Goal: Task Accomplishment & Management: Manage account settings

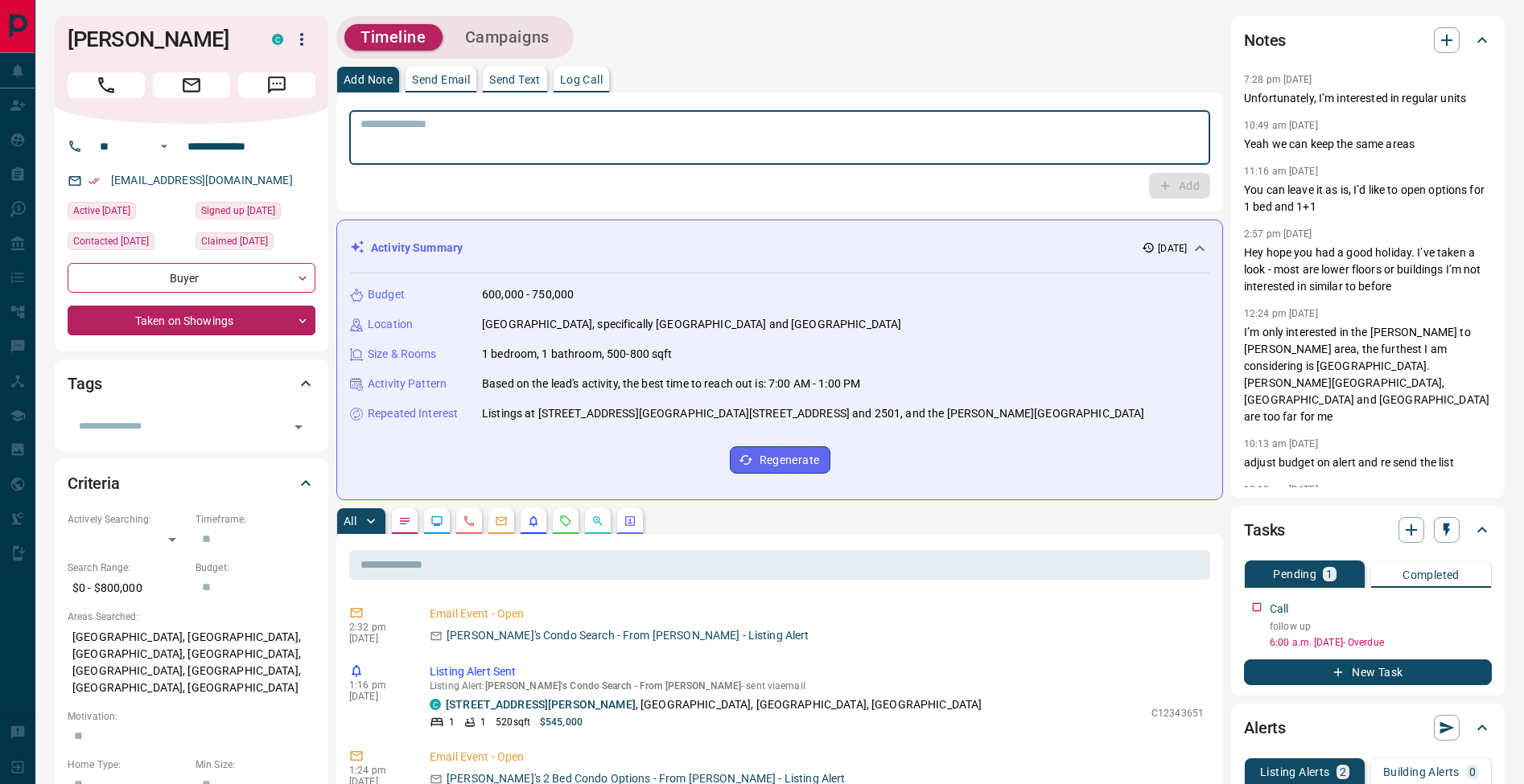
click at [415, 123] on textarea at bounding box center [780, 138] width 838 height 41
paste textarea "**********"
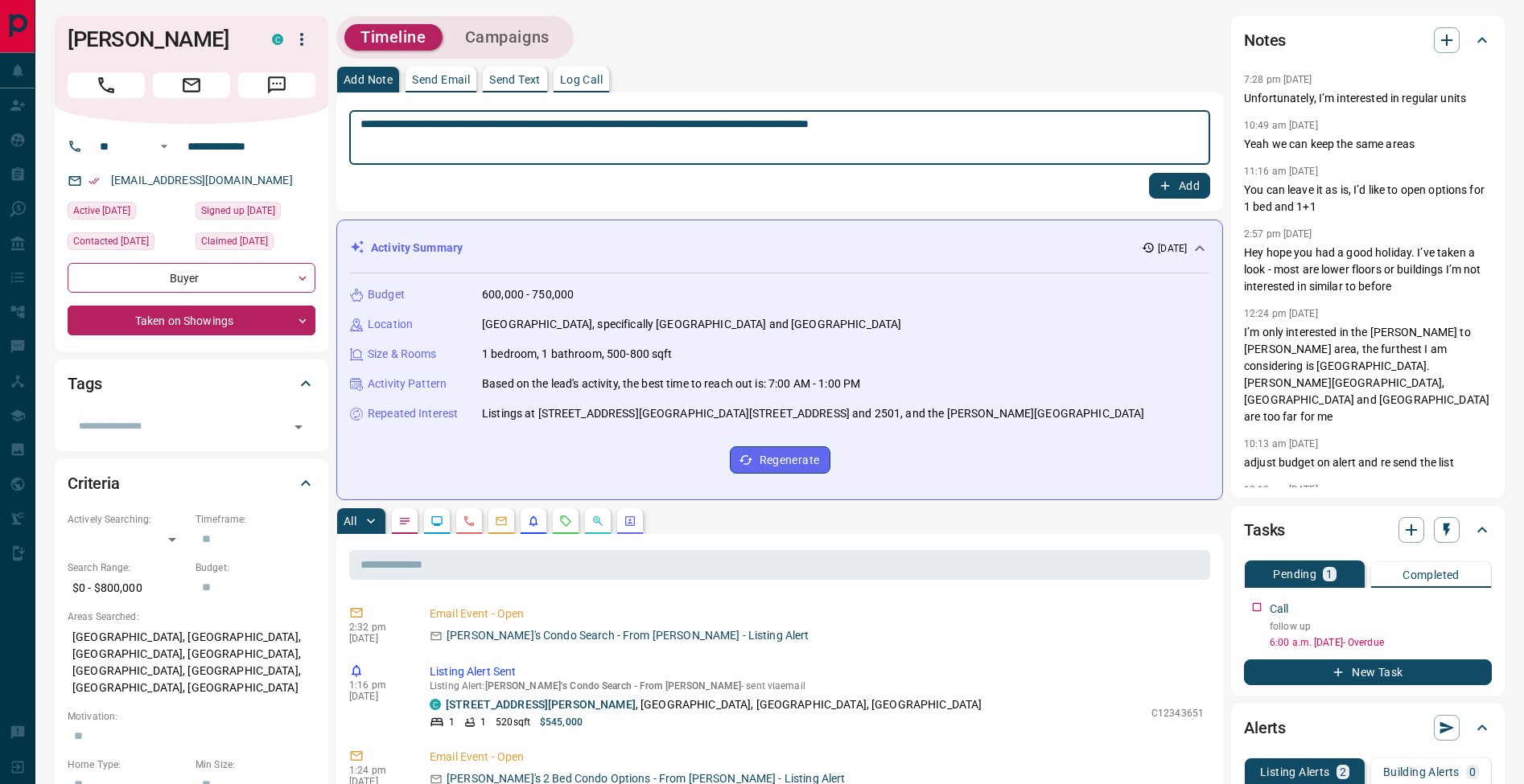
type textarea "**********"
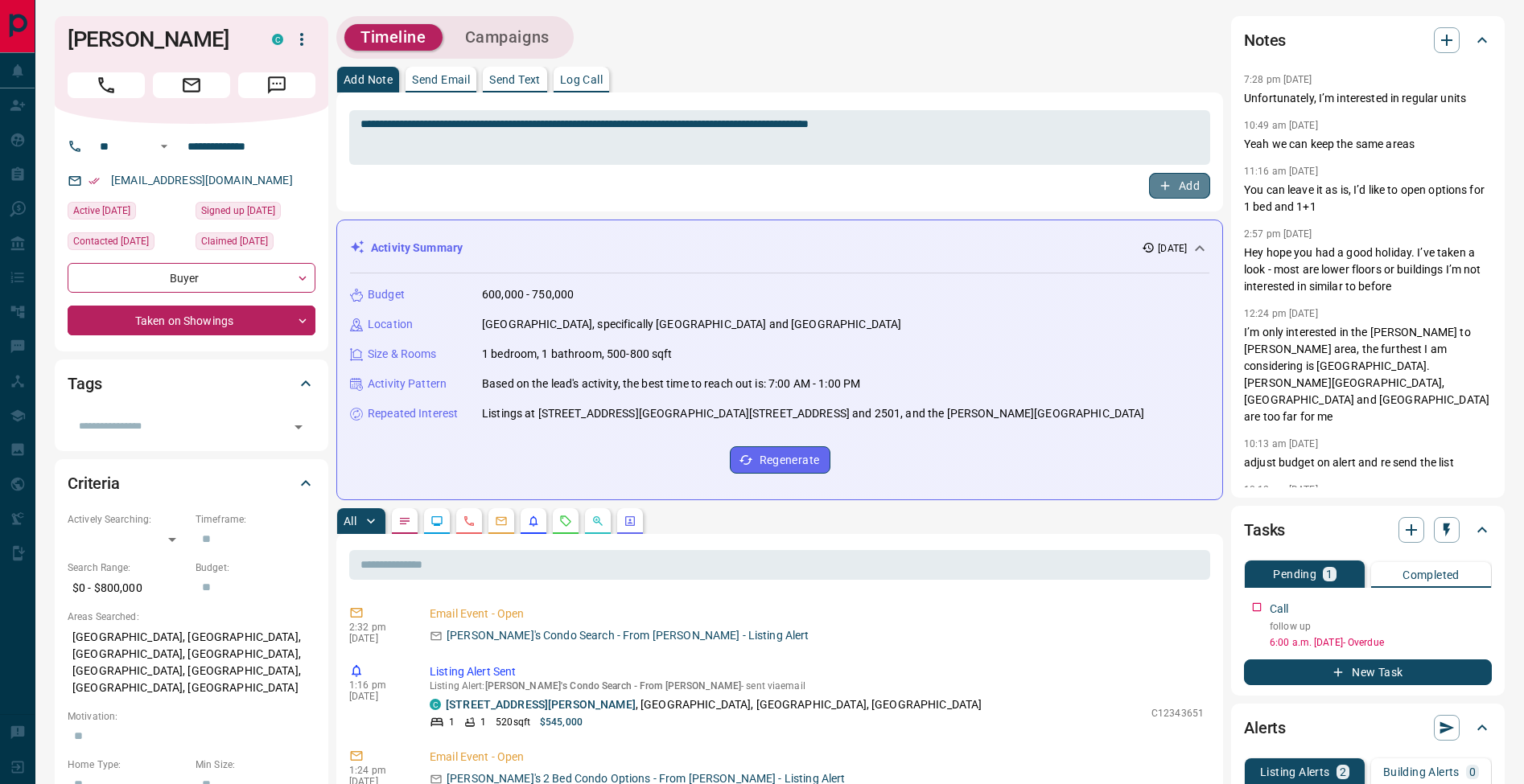
click at [1182, 180] on button "Add" at bounding box center [1180, 185] width 61 height 25
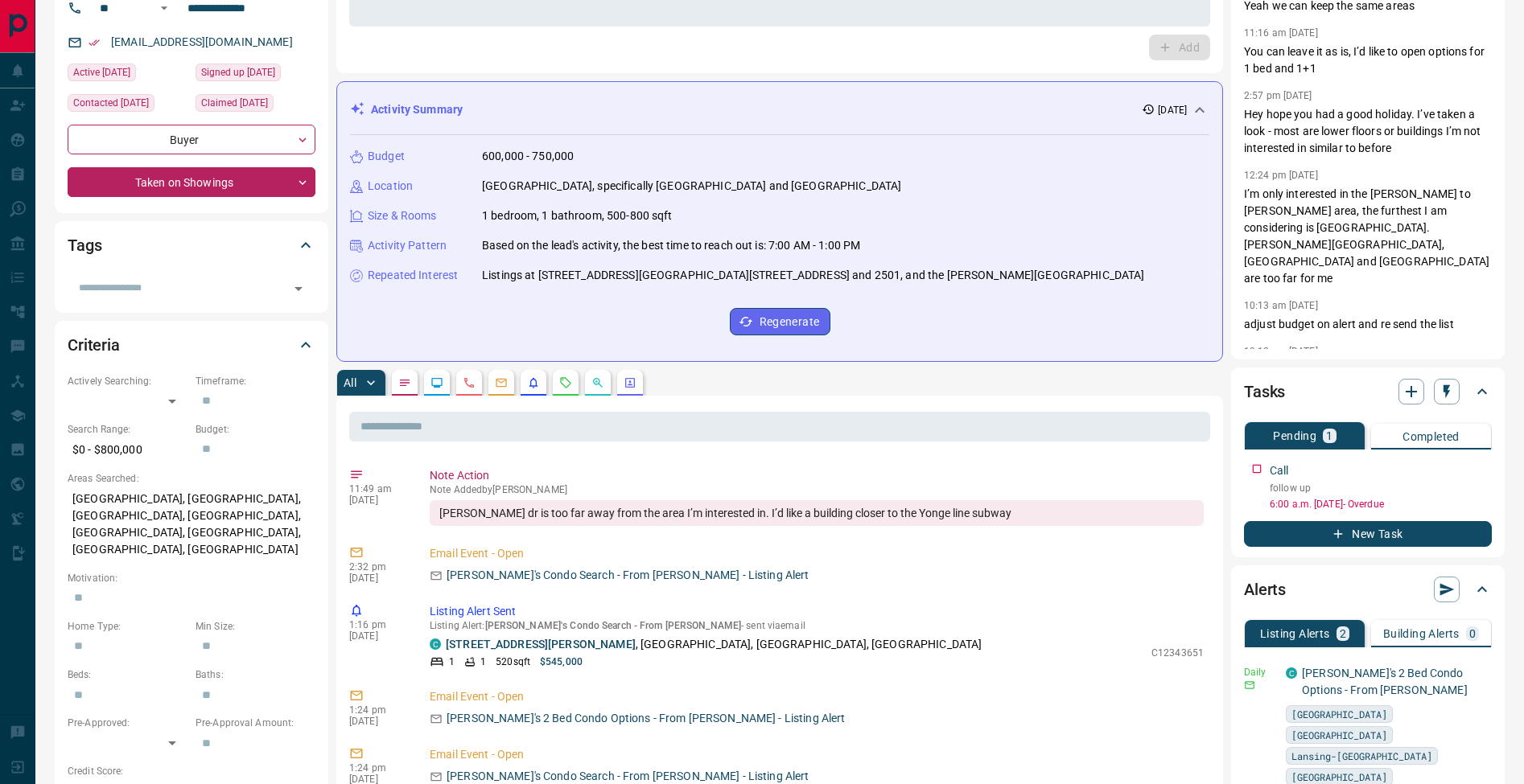
scroll to position [422, 0]
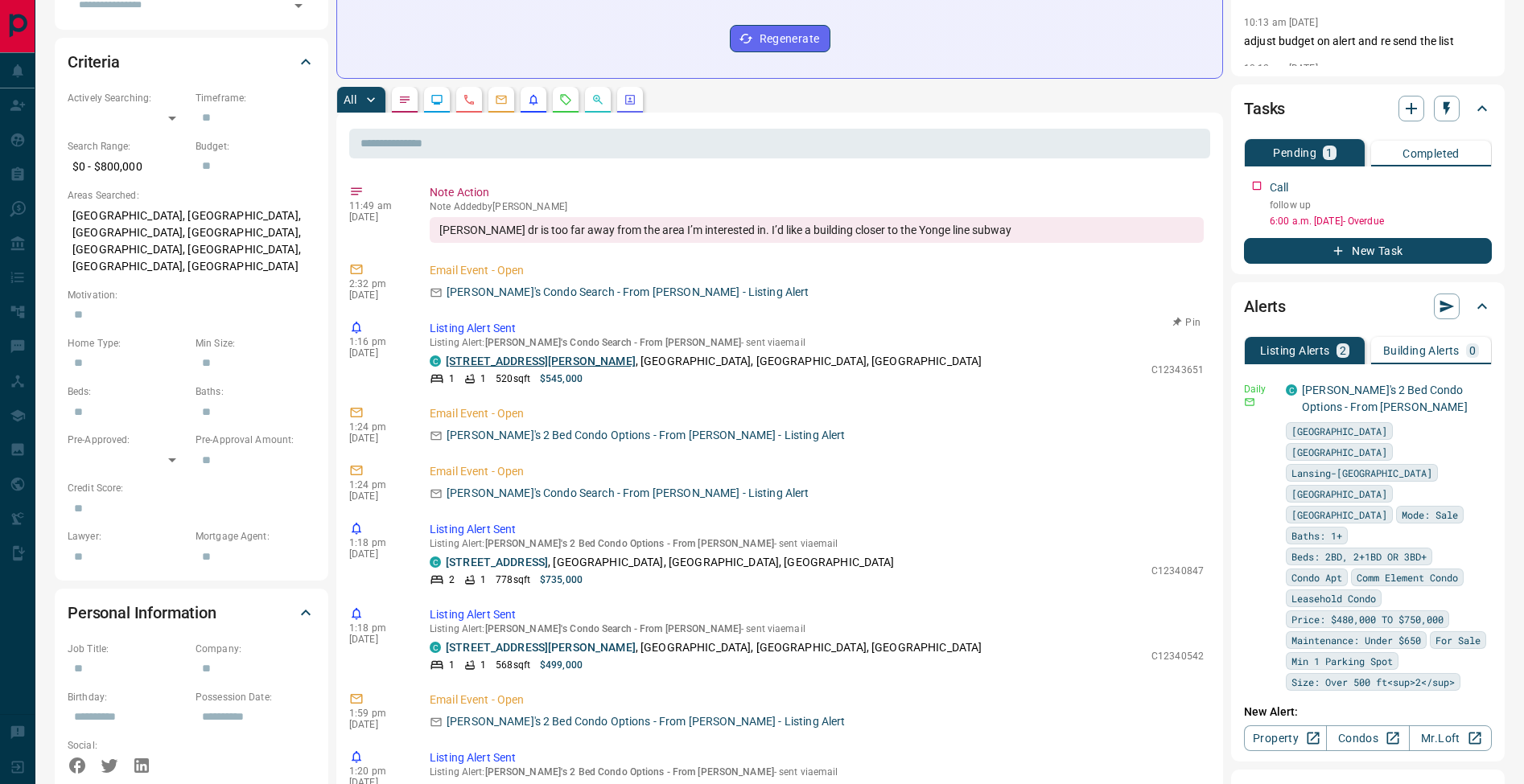
click at [528, 361] on link "[STREET_ADDRESS][PERSON_NAME]" at bounding box center [541, 361] width 190 height 13
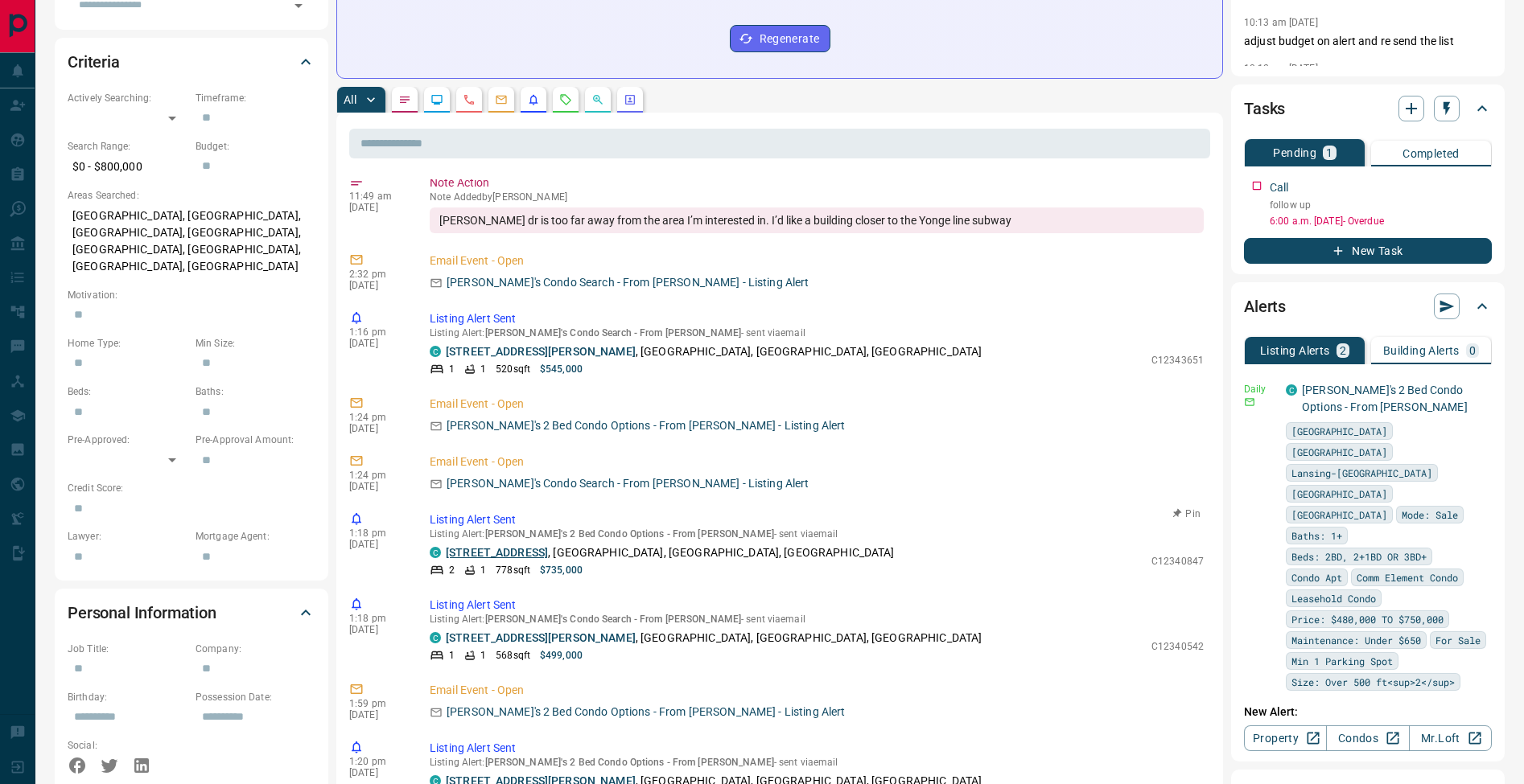
click at [548, 550] on link "[STREET_ADDRESS]" at bounding box center [497, 553] width 102 height 13
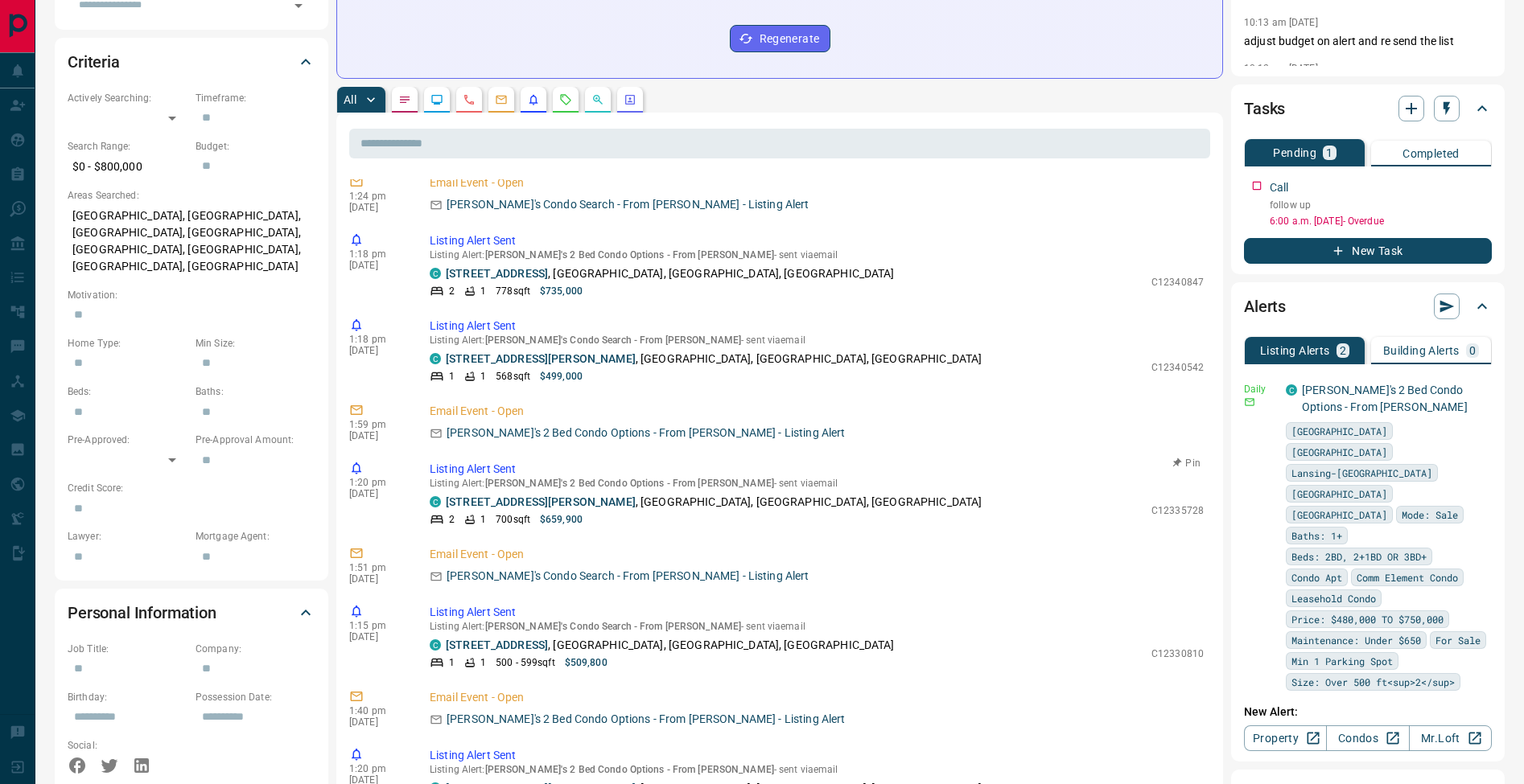
scroll to position [326, 0]
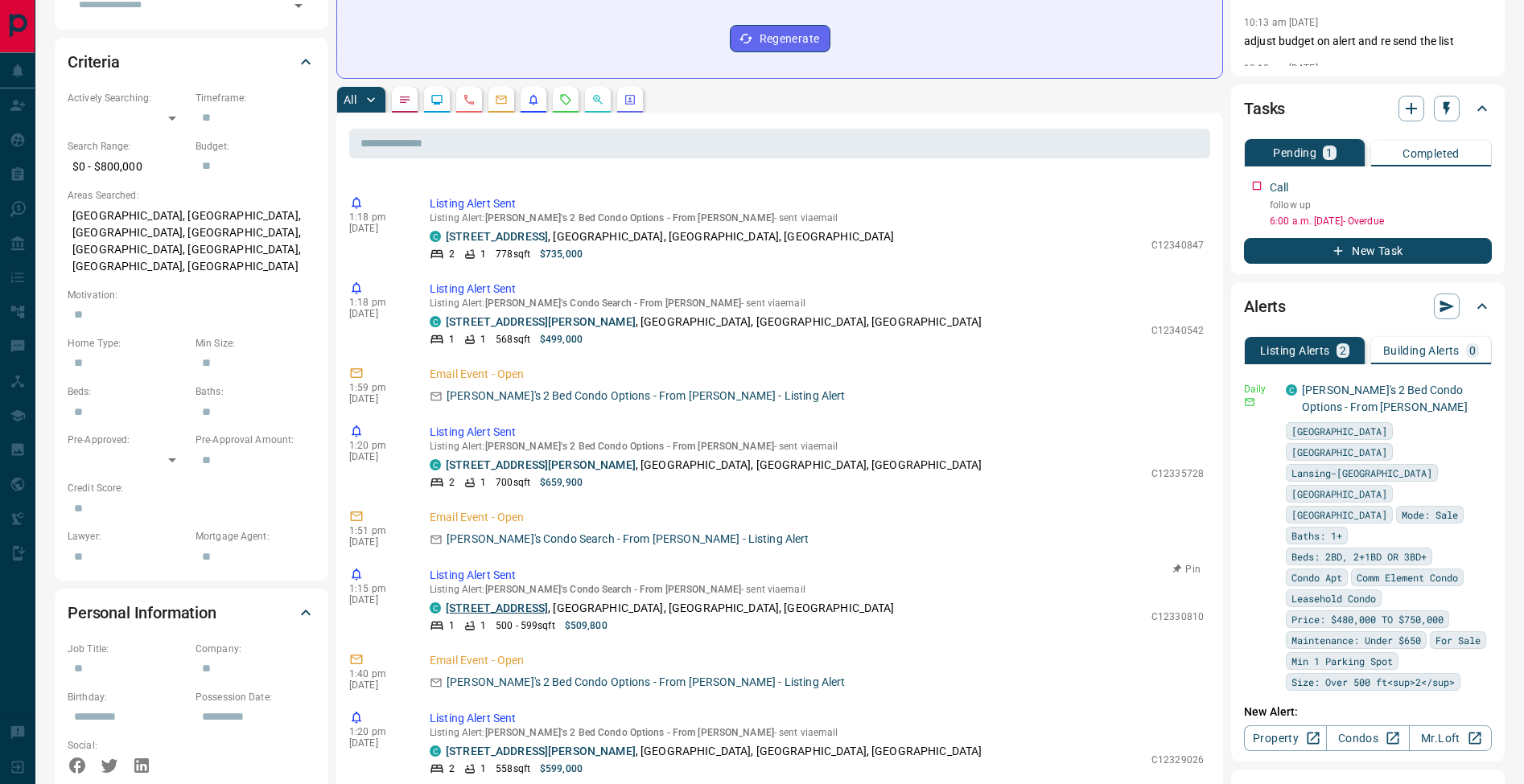
click at [537, 613] on link "[STREET_ADDRESS]" at bounding box center [497, 608] width 102 height 13
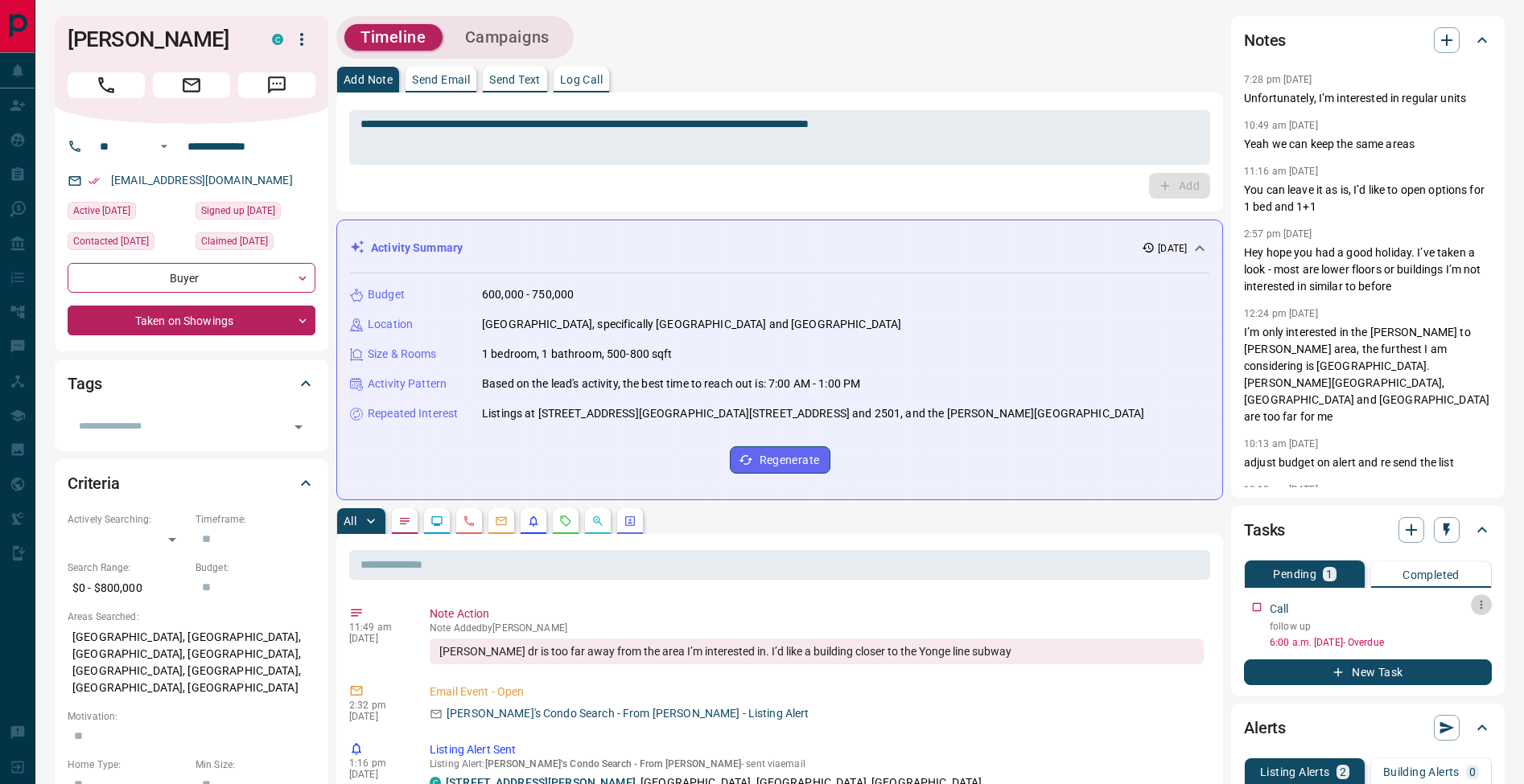
click at [1479, 610] on icon "button" at bounding box center [1481, 605] width 13 height 13
click at [1470, 625] on li "Edit" at bounding box center [1455, 636] width 71 height 24
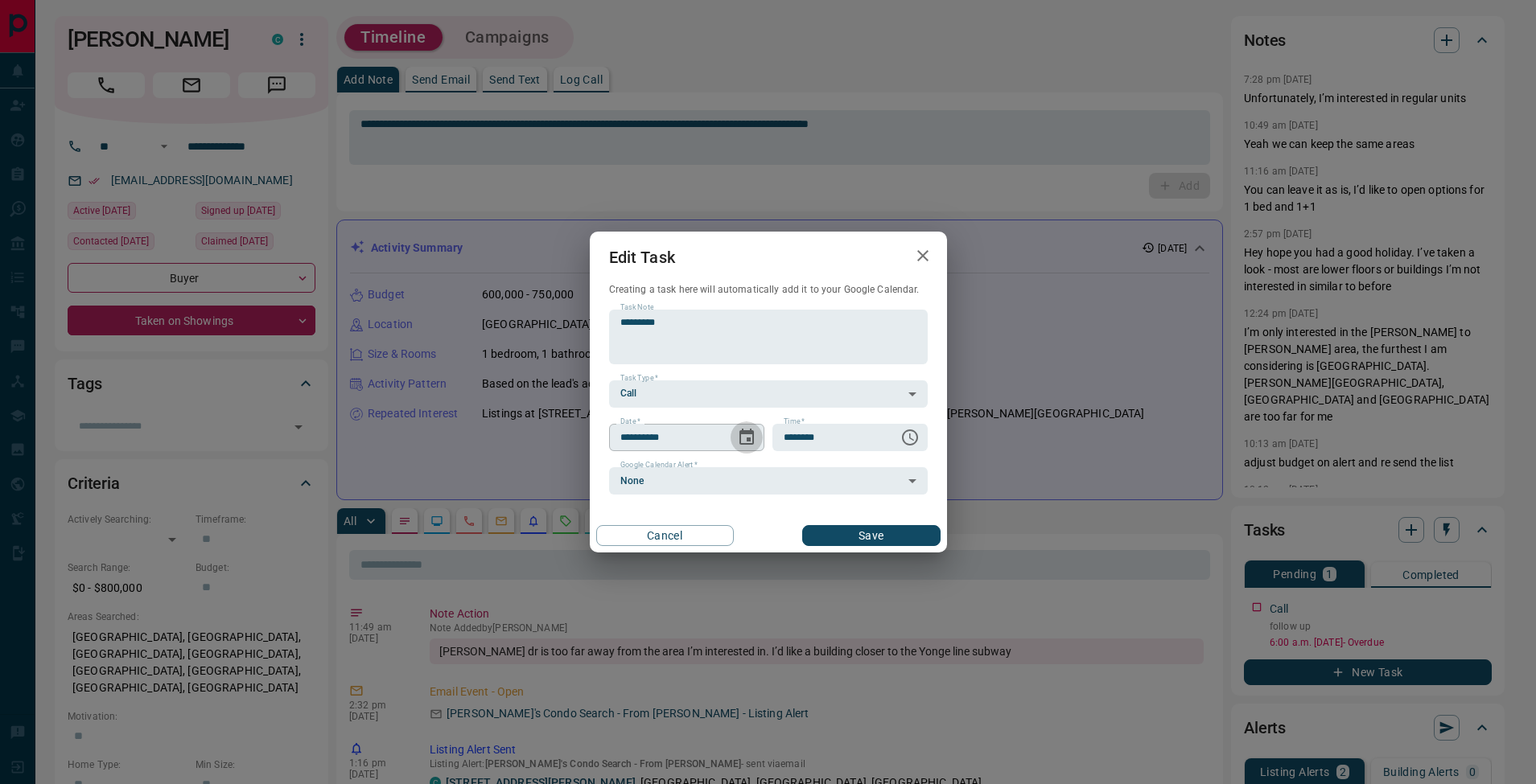
click at [738, 436] on icon "Choose date, selected date is Aug 15, 2025" at bounding box center [747, 437] width 19 height 19
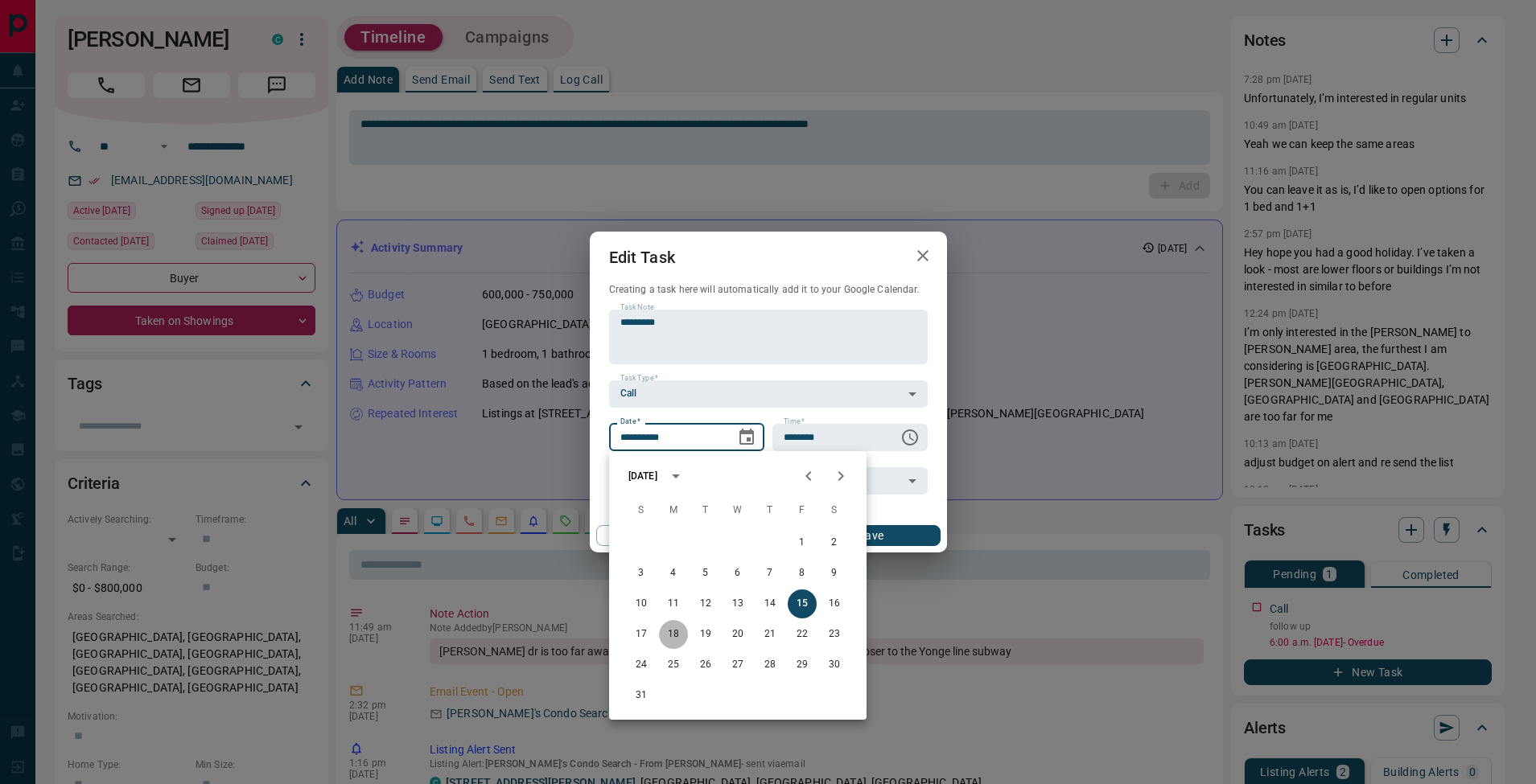
click at [672, 638] on button "18" at bounding box center [673, 634] width 29 height 29
type input "**********"
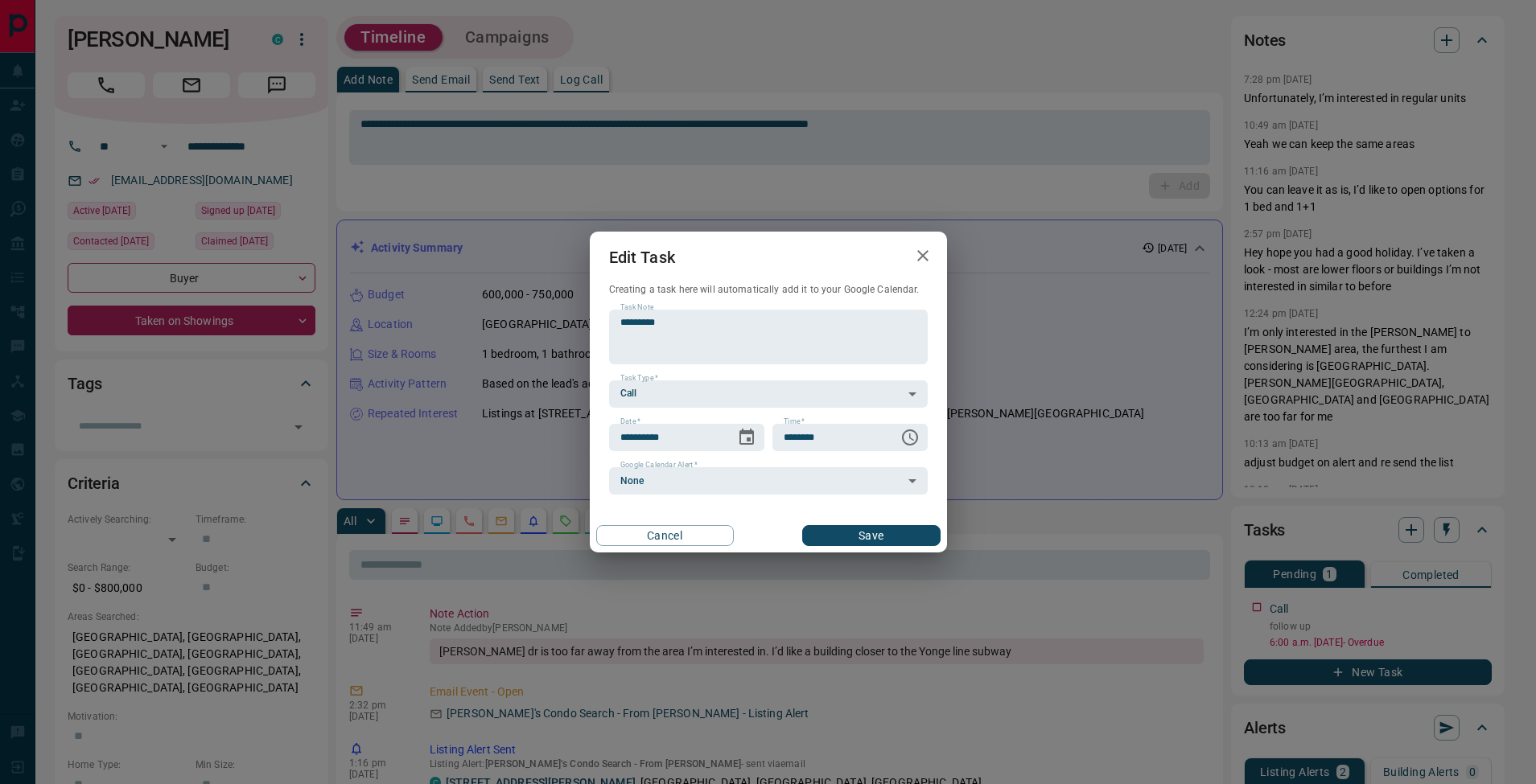
click at [916, 547] on div "Cancel Save" at bounding box center [768, 535] width 357 height 34
click at [918, 538] on button "Save" at bounding box center [871, 536] width 138 height 21
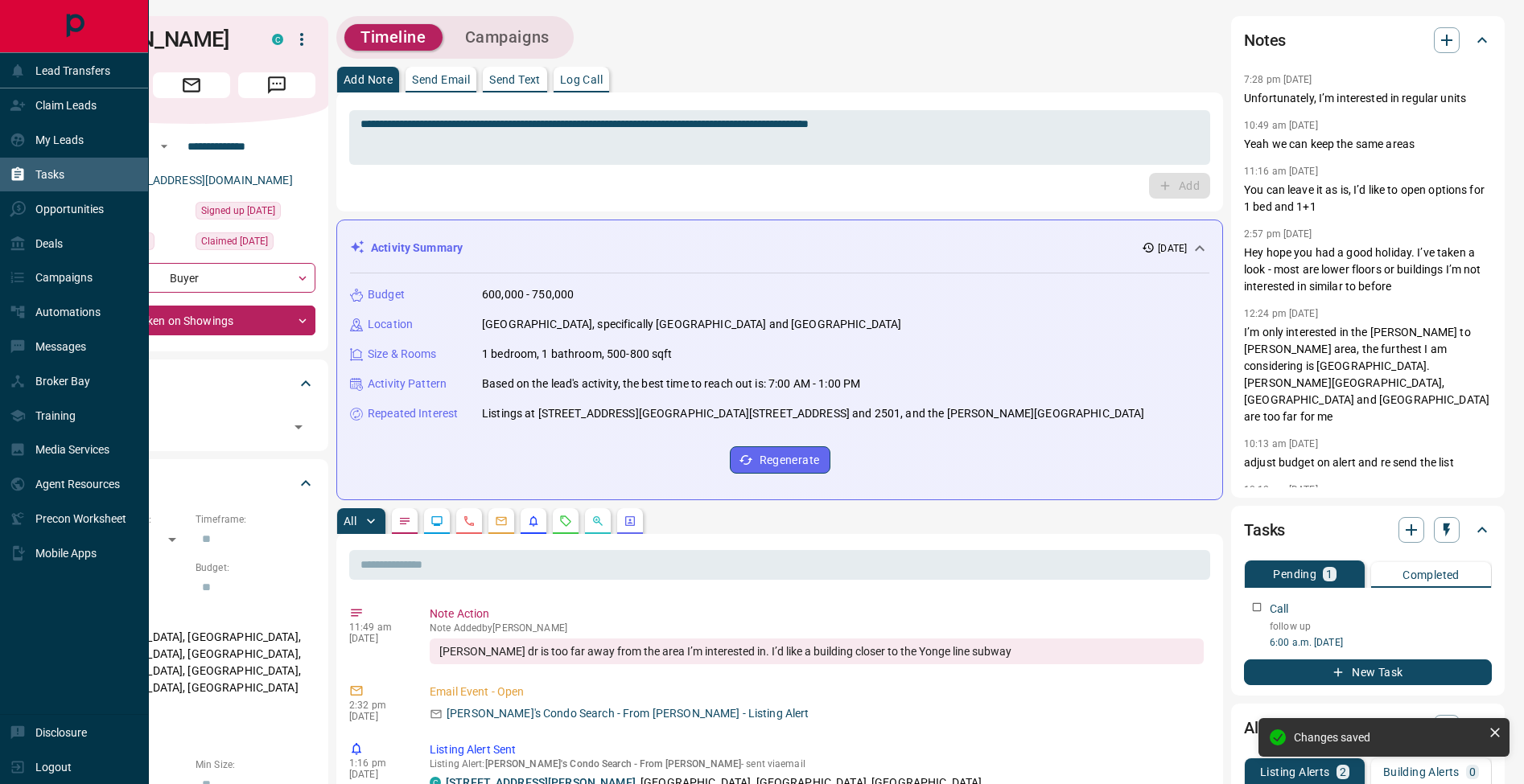
click at [55, 178] on p "Tasks" at bounding box center [50, 175] width 29 height 13
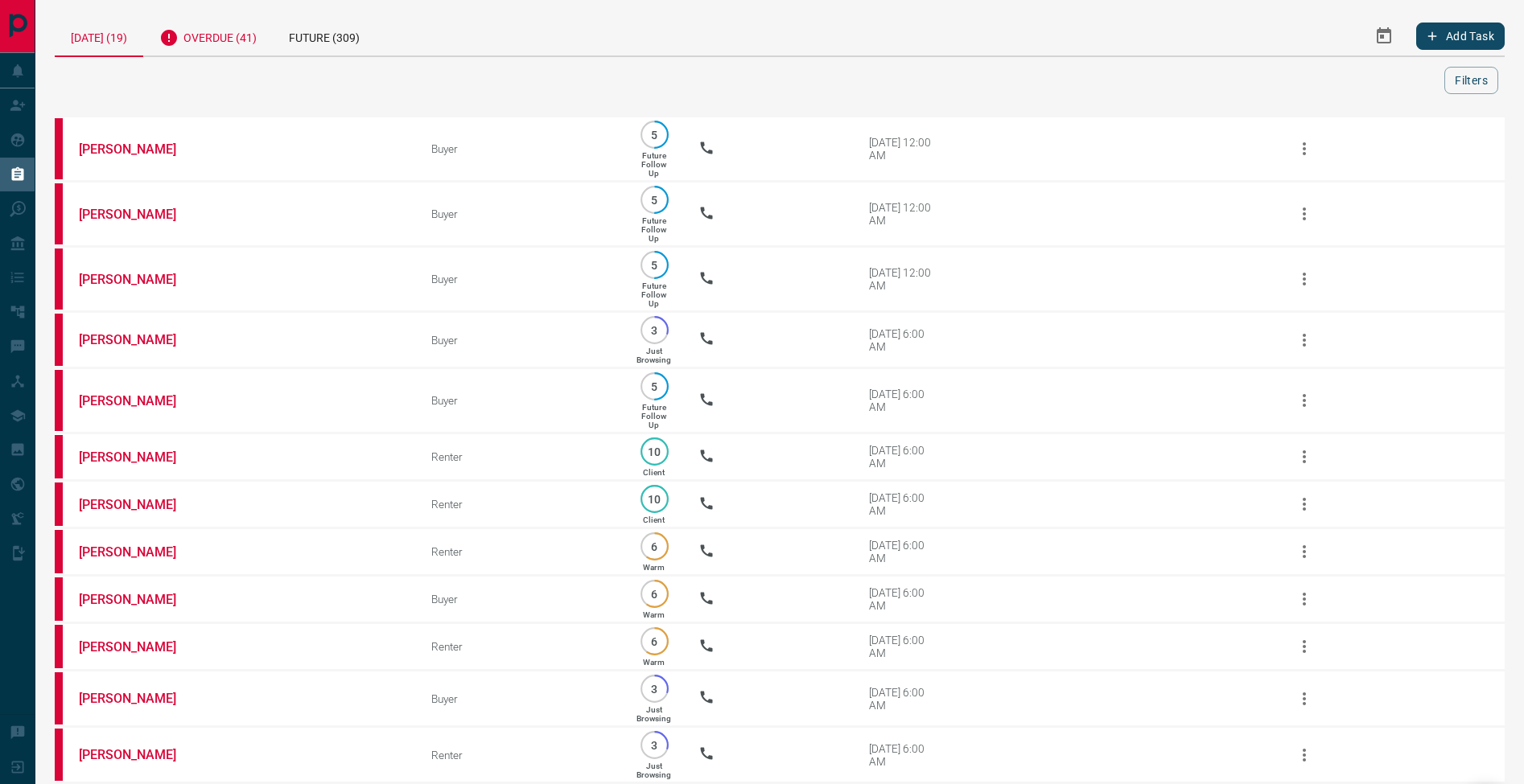
click at [231, 30] on div "Overdue (41)" at bounding box center [208, 35] width 129 height 39
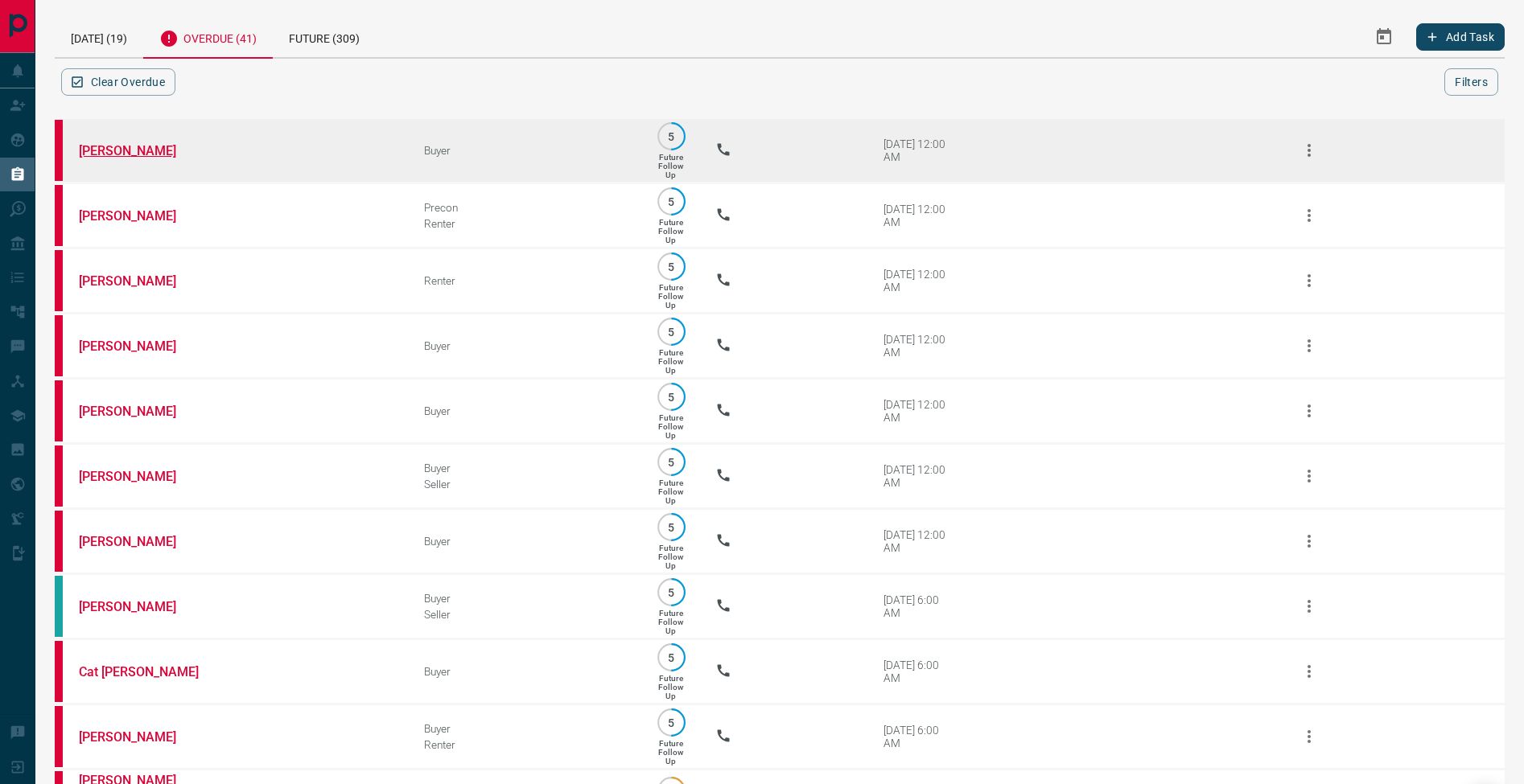
click at [139, 154] on link "[PERSON_NAME]" at bounding box center [139, 151] width 121 height 16
